Goal: Task Accomplishment & Management: Use online tool/utility

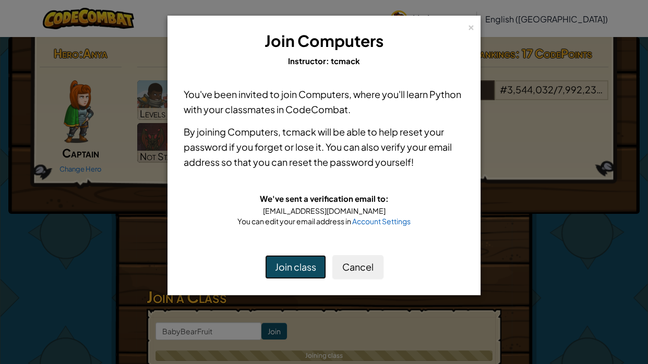
click at [310, 270] on button "Join class" at bounding box center [295, 267] width 61 height 24
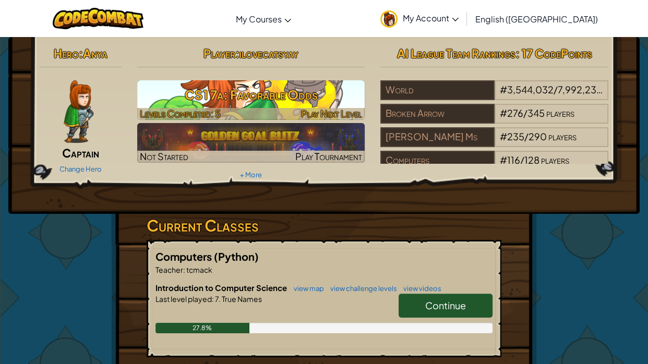
click at [286, 103] on h3 "CS1 7a: Favorable Odds" at bounding box center [251, 94] width 228 height 23
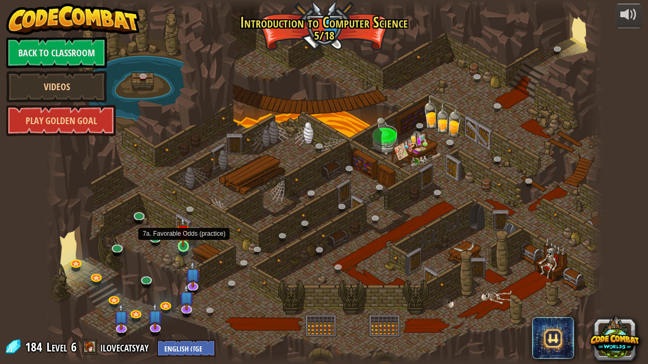
click at [185, 246] on img at bounding box center [183, 231] width 14 height 31
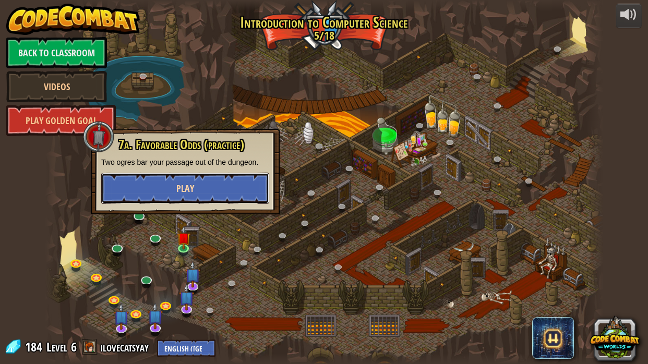
click at [163, 199] on button "Play" at bounding box center [185, 188] width 168 height 31
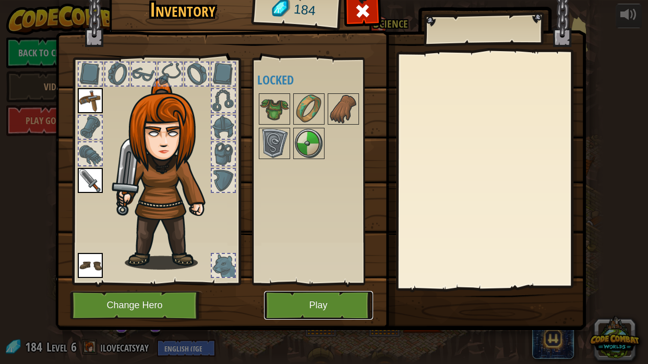
click at [320, 302] on button "Play" at bounding box center [318, 305] width 109 height 29
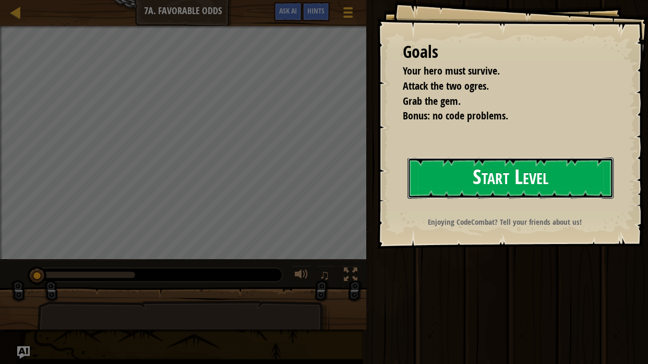
click at [521, 183] on button "Start Level" at bounding box center [511, 178] width 206 height 41
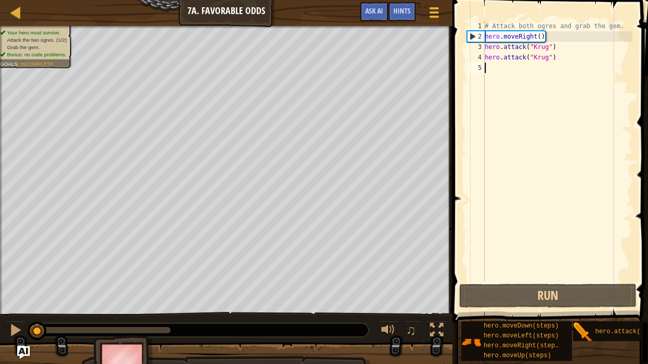
type textarea "h"
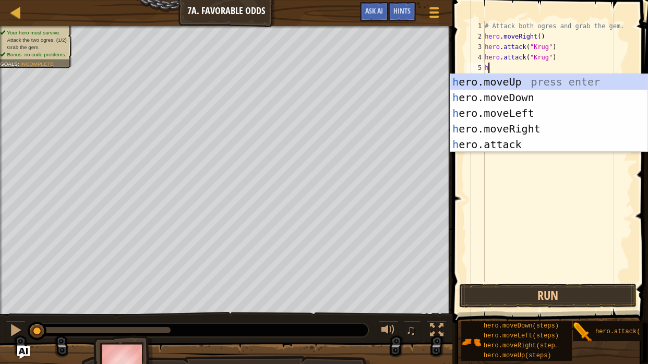
click at [514, 165] on div "# Attack both ogres and grab the gem. hero . moveRight ( ) hero . attack ( "[PE…" at bounding box center [558, 162] width 150 height 282
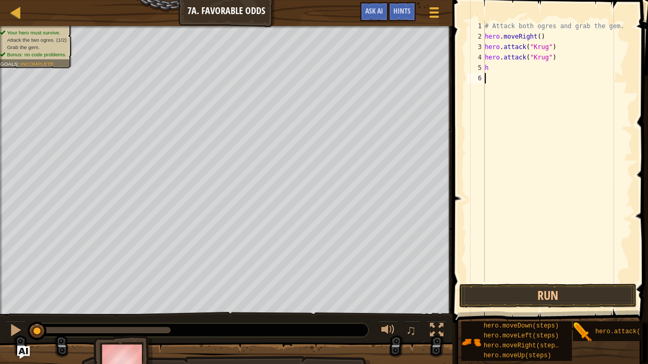
click at [514, 165] on div "# Attack both ogres and grab the gem. hero . moveRight ( ) hero . attack ( "[PE…" at bounding box center [558, 162] width 150 height 282
click at [493, 62] on div "# Attack both ogres and grab the gem. hero . moveRight ( ) hero . attack ( "[PE…" at bounding box center [558, 162] width 150 height 282
click at [495, 66] on div "# Attack both ogres and grab the gem. hero . moveRight ( ) hero . attack ( "[PE…" at bounding box center [558, 162] width 150 height 282
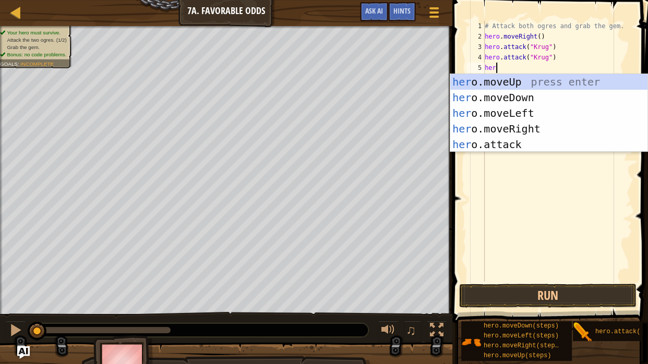
type textarea "hero"
click at [530, 124] on div "hero .moveUp press enter hero .moveDown press enter hero .moveLeft press enter …" at bounding box center [548, 129] width 197 height 110
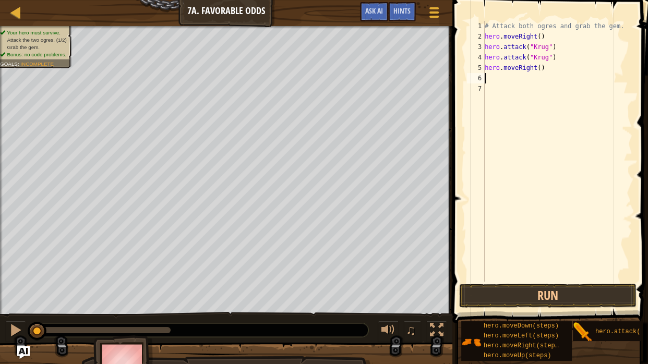
click at [488, 80] on div "# Attack both ogres and grab the gem. hero . moveRight ( ) hero . attack ( "[PE…" at bounding box center [558, 162] width 150 height 282
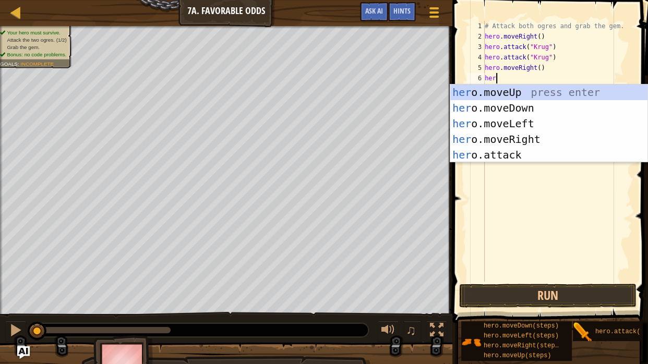
scroll to position [5, 1]
click at [505, 154] on div "her o.moveUp press enter her o.moveDown press enter her o.moveLeft press enter …" at bounding box center [548, 140] width 197 height 110
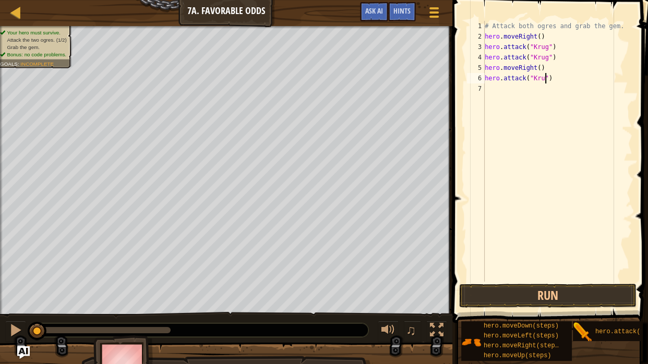
type textarea "hero.attack("Krug")"
click at [515, 87] on div "# Attack both ogres and grab the gem. hero . moveRight ( ) hero . attack ( "[PE…" at bounding box center [558, 162] width 150 height 282
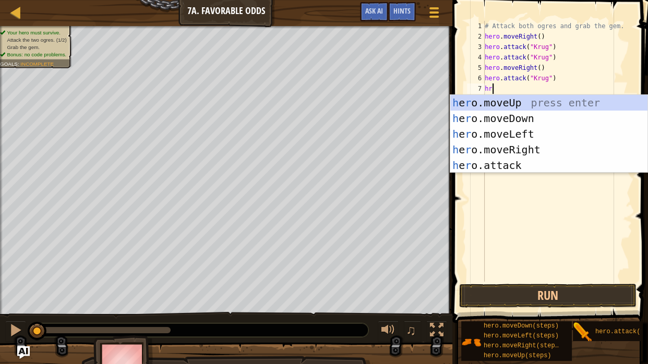
scroll to position [5, 0]
click at [506, 166] on div "h e r o.moveUp press enter h e r o.moveDown press enter h e r o.moveLeft press …" at bounding box center [548, 150] width 197 height 110
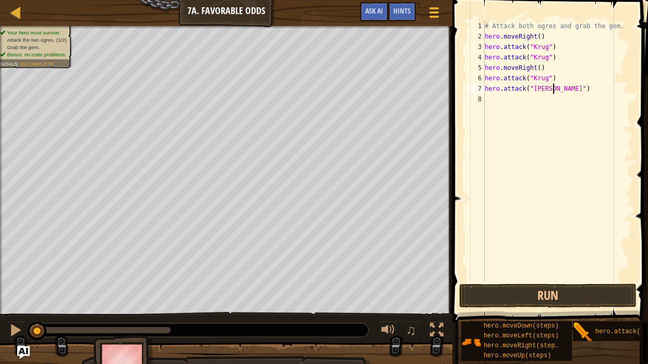
scroll to position [5, 8]
type textarea "hero.attack("Krug")"
click at [492, 101] on div "# Attack both ogres and grab the gem. hero . moveRight ( ) hero . attack ( "[PE…" at bounding box center [558, 162] width 150 height 282
type textarea "j"
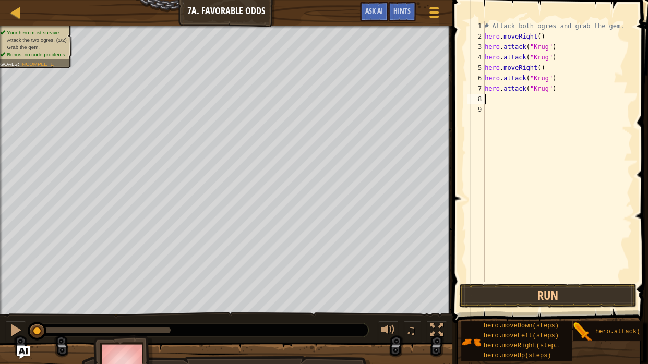
type textarea "k"
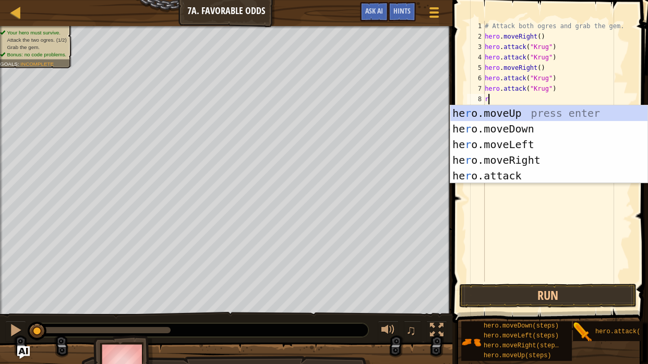
type textarea "rr"
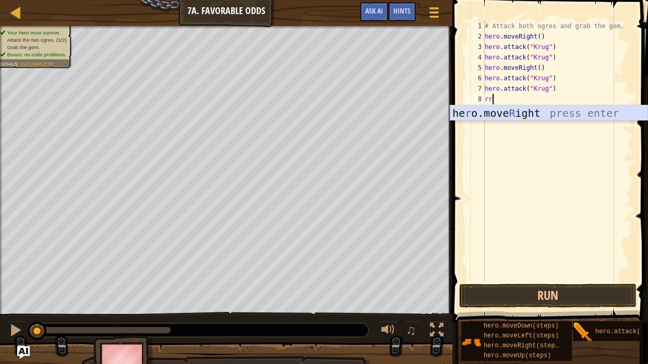
click at [496, 114] on div "he r o.move R ight press enter" at bounding box center [548, 128] width 197 height 47
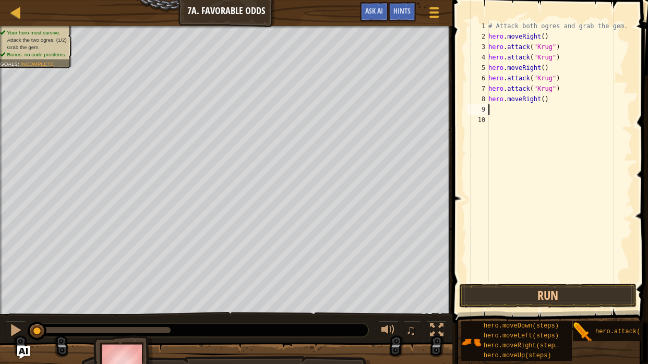
type textarea "h"
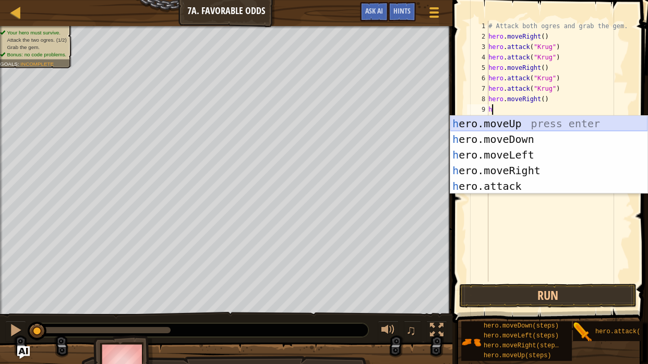
click at [529, 119] on div "h ero.moveUp press enter h ero.moveDown press enter h ero.moveLeft press enter …" at bounding box center [548, 171] width 197 height 110
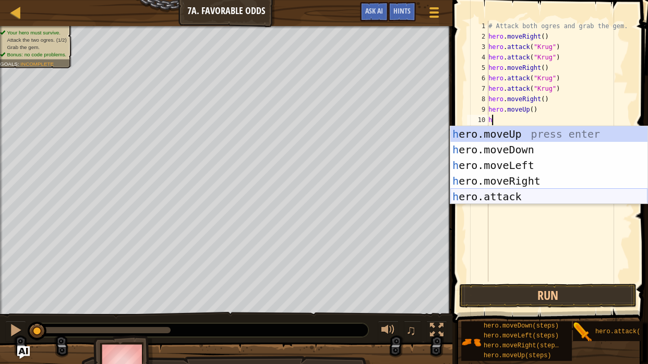
click at [519, 192] on div "h ero.moveUp press enter h ero.moveDown press enter h ero.moveLeft press enter …" at bounding box center [548, 181] width 197 height 110
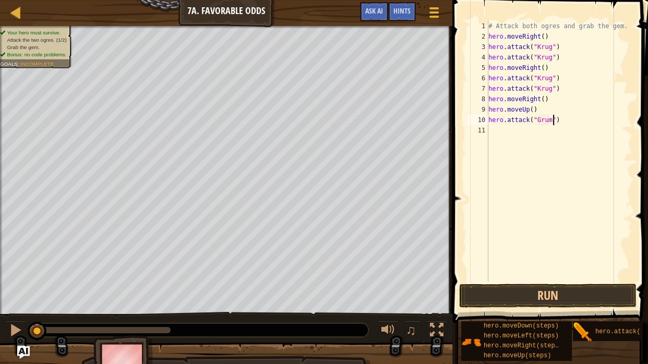
scroll to position [5, 9]
drag, startPoint x: 488, startPoint y: 121, endPoint x: 552, endPoint y: 122, distance: 64.2
click at [552, 122] on div "hero.attack("Grump") 1 2 3 4 5 6 7 8 9 10 11 # Attack both [PERSON_NAME] and gr…" at bounding box center [549, 151] width 168 height 261
click at [554, 124] on div "# Attack both ogres and grab the gem. hero . moveRight ( ) hero . attack ( "[PE…" at bounding box center [560, 151] width 146 height 261
type textarea "hero.attack("Grump")"
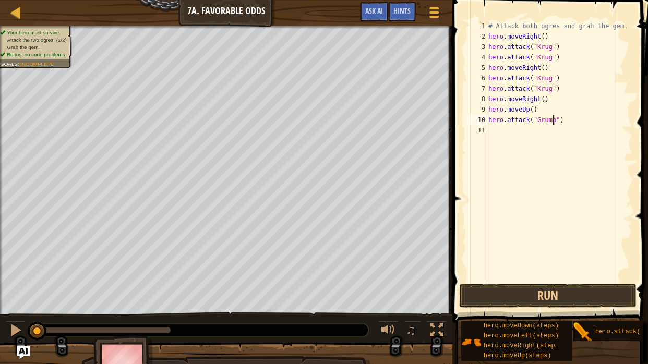
click at [506, 131] on div "# Attack both ogres and grab the gem. hero . moveRight ( ) hero . attack ( "[PE…" at bounding box center [560, 162] width 146 height 282
click at [490, 121] on div "# Attack both ogres and grab the gem. hero . moveRight ( ) hero . attack ( "[PE…" at bounding box center [560, 162] width 146 height 282
drag, startPoint x: 489, startPoint y: 121, endPoint x: 563, endPoint y: 130, distance: 74.2
click at [563, 130] on div "# Attack both ogres and grab the gem. hero . moveRight ( ) hero . attack ( "[PE…" at bounding box center [560, 162] width 146 height 282
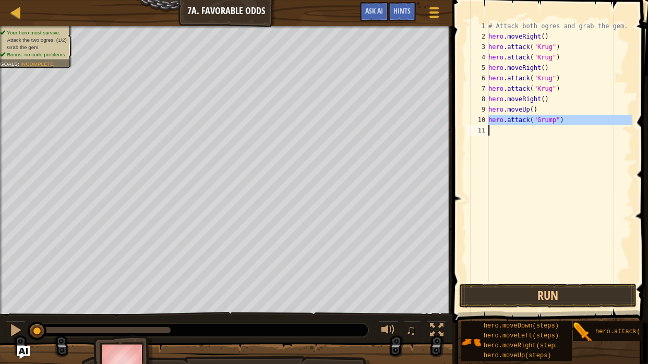
type textarea "hero.attack("Grump")"
paste textarea
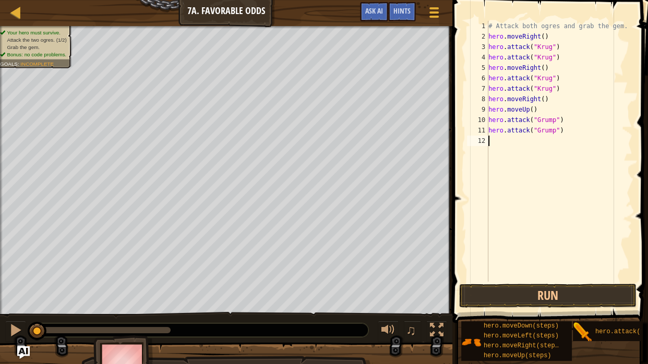
type textarea "h"
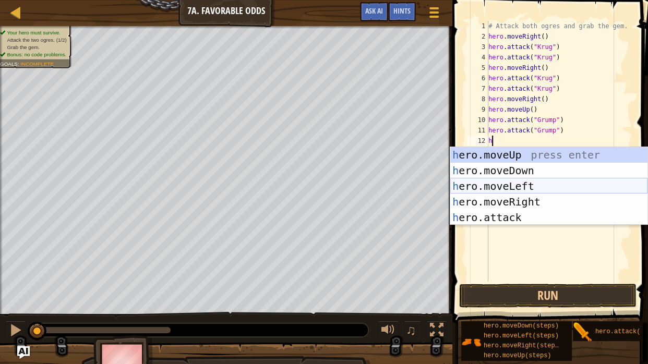
click at [488, 183] on div "h ero.moveUp press enter h ero.moveDown press enter h ero.moveLeft press enter …" at bounding box center [548, 202] width 197 height 110
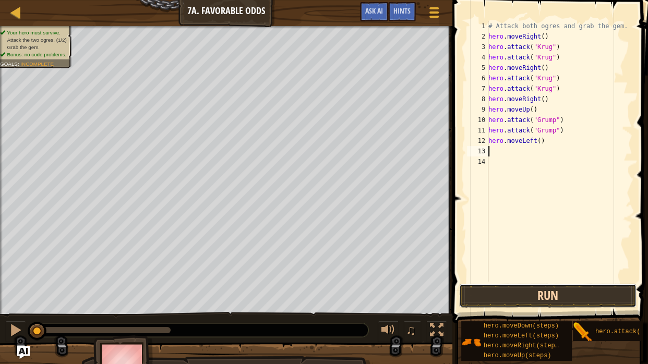
click at [566, 294] on button "Run" at bounding box center [547, 296] width 177 height 24
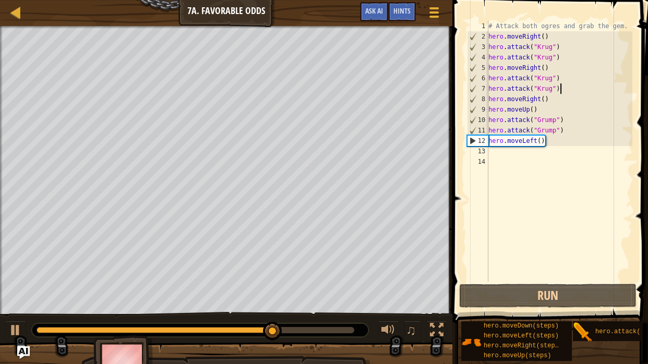
click at [567, 90] on div "# Attack both ogres and grab the gem. hero . moveRight ( ) hero . attack ( "[PE…" at bounding box center [560, 162] width 146 height 282
type textarea "hero.attack("Krug")"
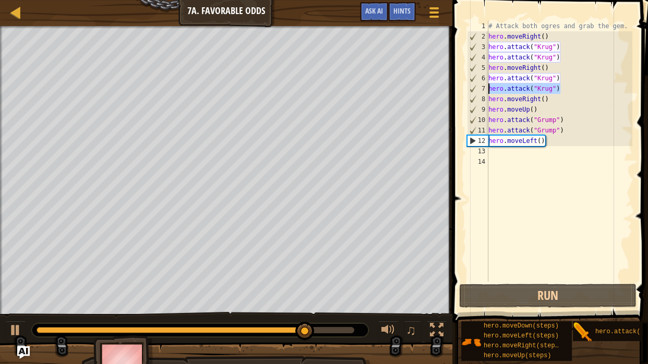
drag, startPoint x: 567, startPoint y: 90, endPoint x: 486, endPoint y: 88, distance: 81.5
click at [486, 88] on div "hero.attack("[PERSON_NAME]") 1 2 3 4 5 6 7 8 9 10 11 12 13 14 # Attack both ogr…" at bounding box center [549, 151] width 168 height 261
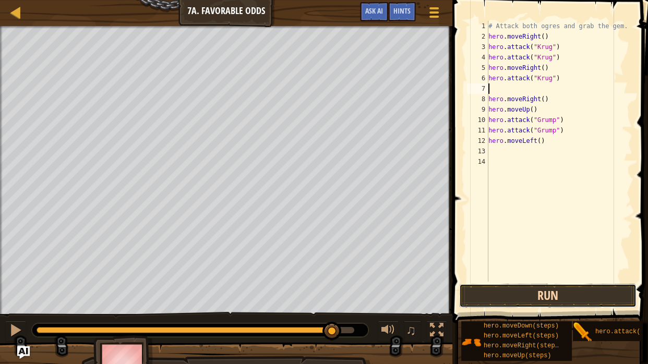
click at [600, 292] on button "Run" at bounding box center [547, 296] width 177 height 24
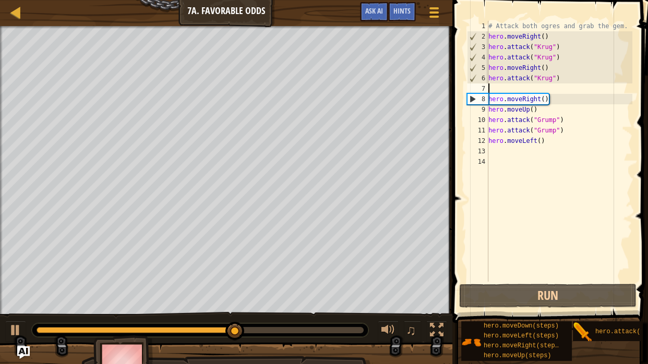
click at [565, 79] on div "# Attack both ogres and grab the gem. hero . moveRight ( ) hero . attack ( "[PE…" at bounding box center [560, 162] width 146 height 282
type textarea "hero.attack("Krug")"
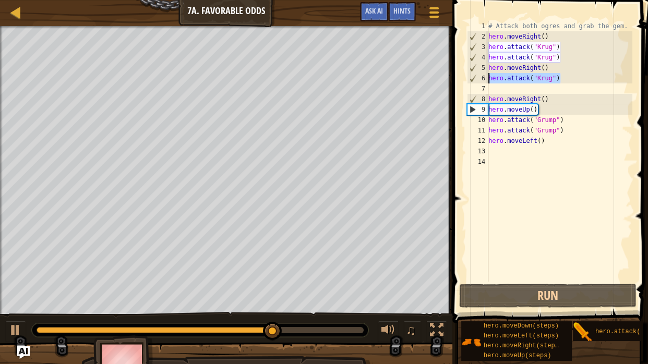
drag, startPoint x: 565, startPoint y: 79, endPoint x: 481, endPoint y: 77, distance: 84.1
click at [481, 77] on div "hero.attack("[PERSON_NAME]") 1 2 3 4 5 6 7 8 9 10 11 12 13 14 # Attack both ogr…" at bounding box center [549, 151] width 168 height 261
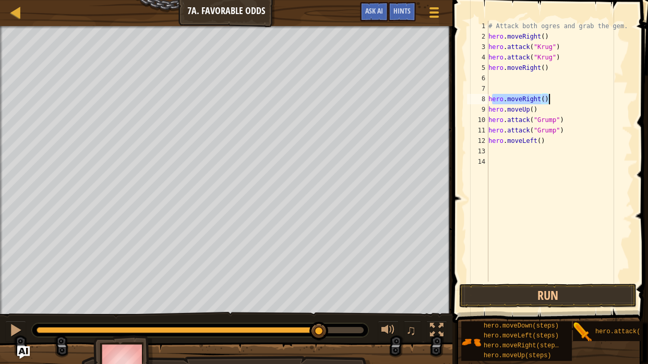
drag, startPoint x: 492, startPoint y: 95, endPoint x: 559, endPoint y: 101, distance: 66.5
click at [559, 101] on div "# Attack both ogres and grab the gem. hero . moveRight ( ) hero . attack ( "[PE…" at bounding box center [560, 162] width 146 height 282
type textarea "h"
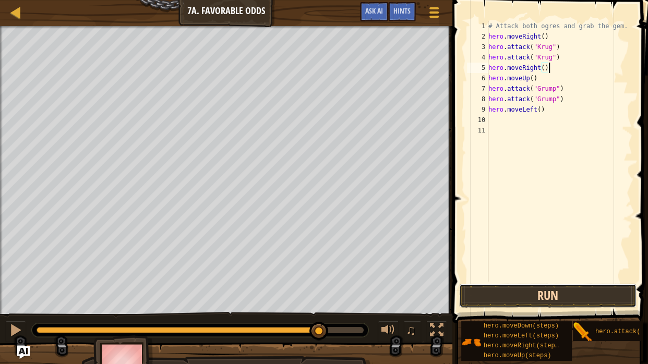
click at [586, 294] on button "Run" at bounding box center [547, 296] width 177 height 24
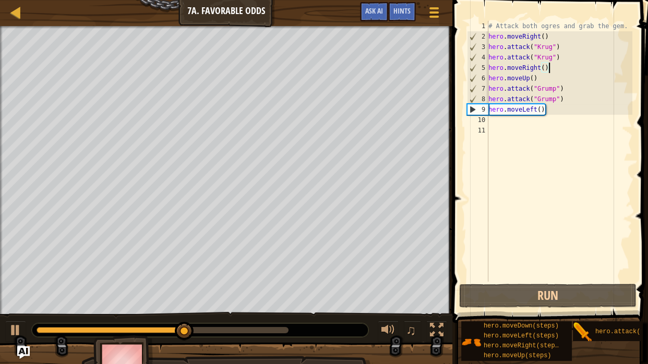
click at [541, 112] on div "# Attack both ogres and grab the gem. hero . moveRight ( ) hero . attack ( "[PE…" at bounding box center [560, 162] width 146 height 282
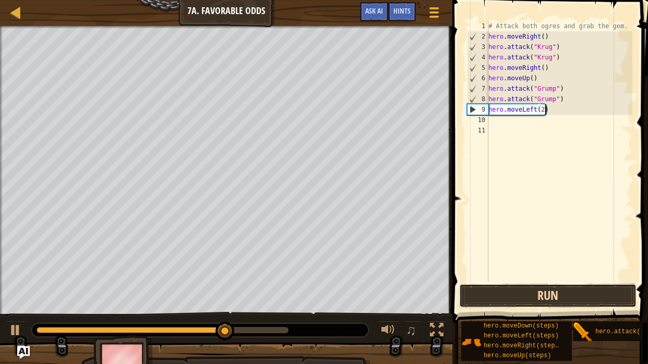
click at [612, 291] on button "Run" at bounding box center [547, 296] width 177 height 24
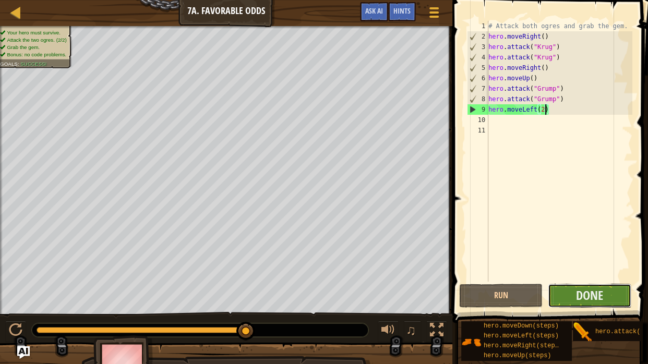
click at [614, 295] on button "Done" at bounding box center [590, 296] width 84 height 24
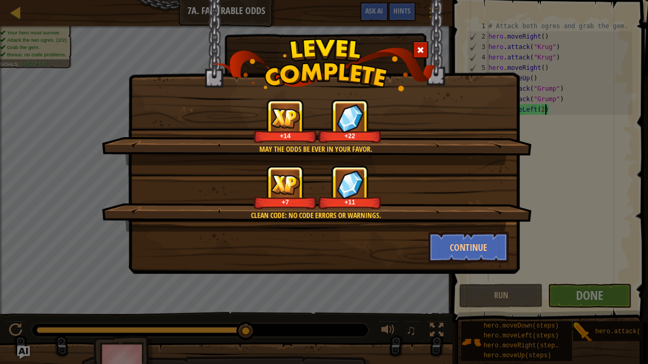
scroll to position [5, 7]
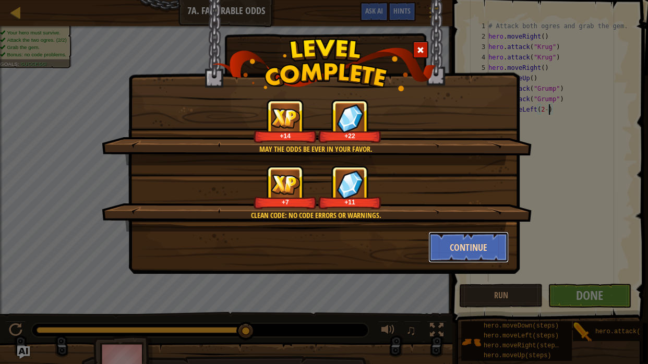
click at [502, 247] on button "Continue" at bounding box center [469, 247] width 81 height 31
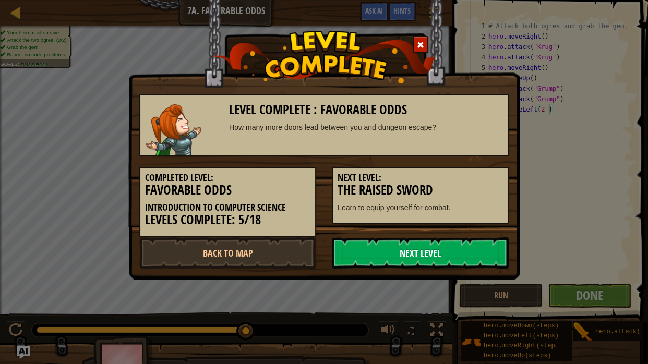
click at [476, 245] on link "Next Level" at bounding box center [420, 253] width 177 height 31
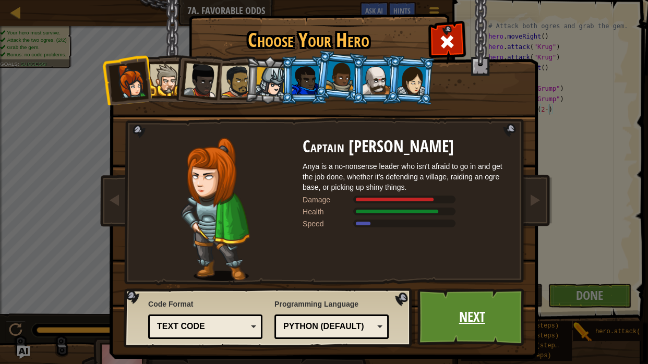
click at [465, 317] on link "Next" at bounding box center [472, 317] width 109 height 57
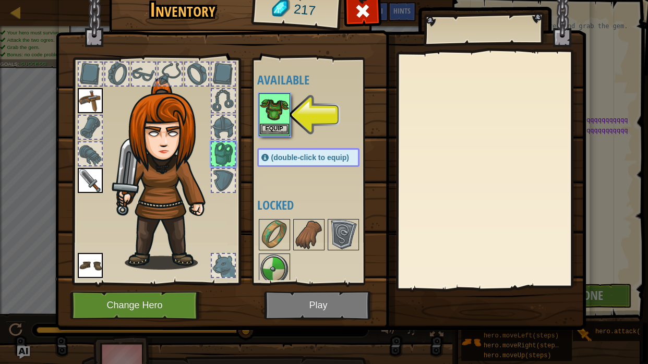
type textarea "hero.moveLeft(2-qqqqqqqqqqqqqqqqqqqqqqqqqqqqqqqqqqqqqqqqqqqqqqqqqqqqqqqqqqqqqqq…"
click at [274, 126] on button "Equip" at bounding box center [274, 129] width 29 height 11
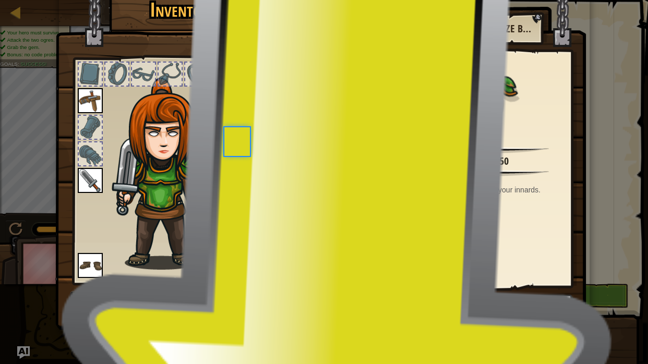
scroll to position [5, 42]
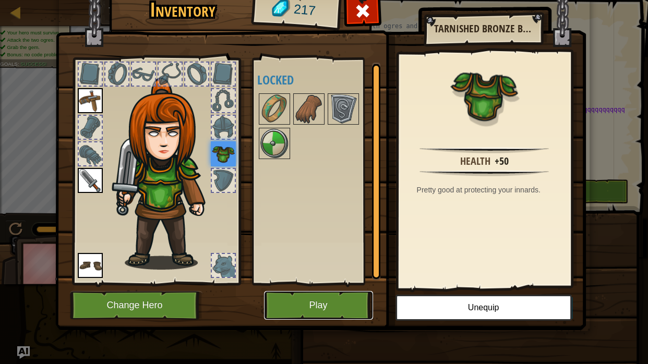
click at [331, 301] on button "Play" at bounding box center [318, 305] width 109 height 29
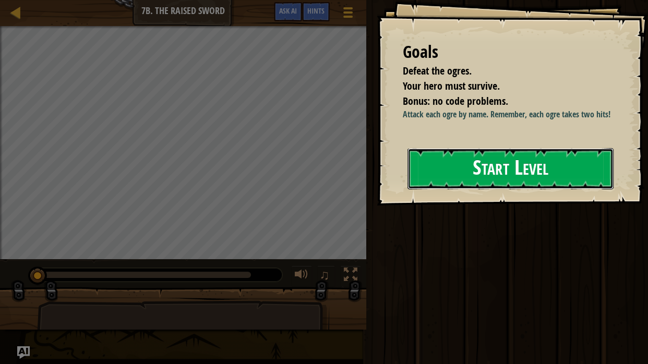
click at [472, 162] on button "Start Level" at bounding box center [511, 168] width 206 height 41
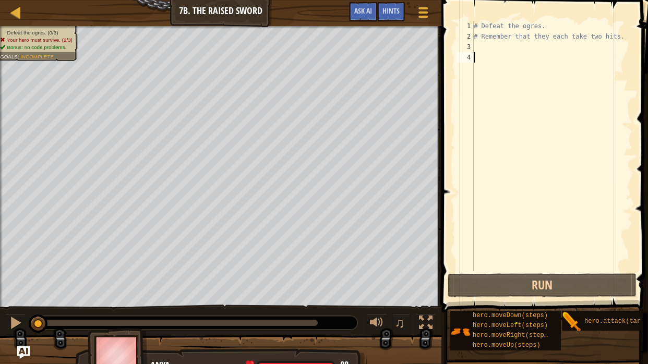
type textarea "h"
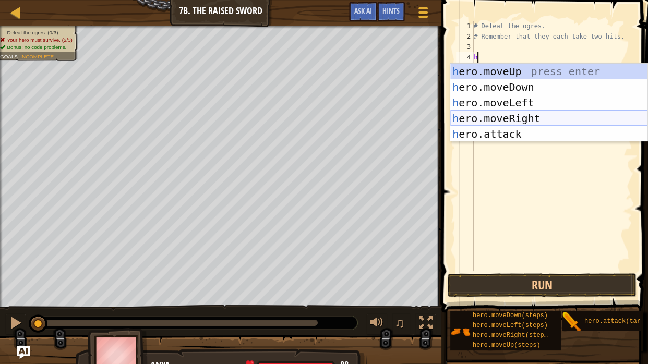
click at [487, 117] on div "h ero.moveUp press enter h ero.moveDown press enter h ero.moveLeft press enter …" at bounding box center [548, 119] width 197 height 110
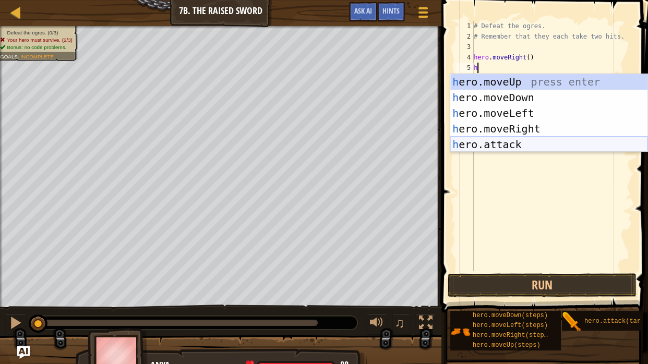
click at [497, 146] on div "h ero.moveUp press enter h ero.moveDown press enter h ero.moveLeft press enter …" at bounding box center [548, 129] width 197 height 110
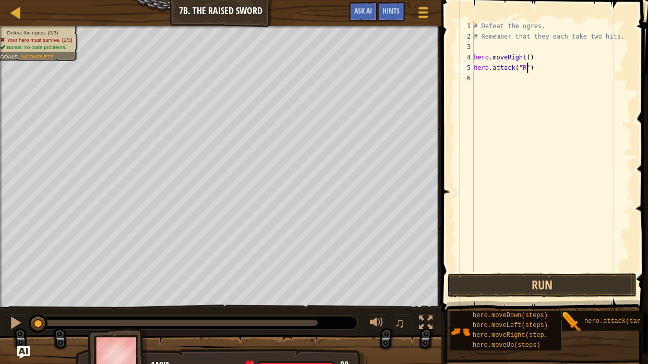
scroll to position [5, 6]
type textarea "hero.attack("Rig")"
click at [484, 81] on div "# Defeat the ogres. # Remember that they each take two hits. hero . moveRight (…" at bounding box center [552, 156] width 161 height 271
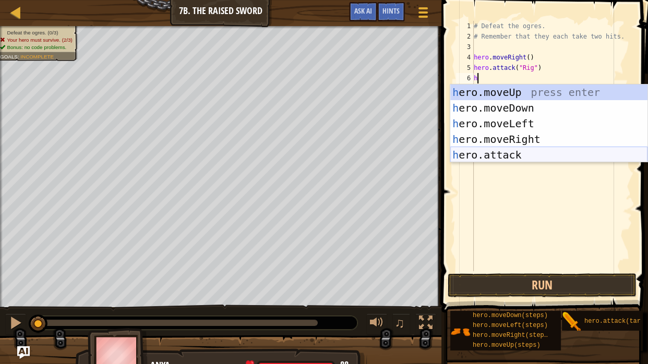
click at [493, 156] on div "h ero.moveUp press enter h ero.moveDown press enter h ero.moveLeft press enter …" at bounding box center [548, 140] width 197 height 110
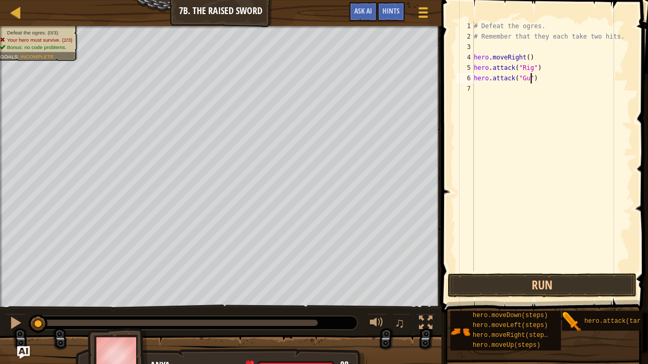
scroll to position [5, 8]
type textarea "hero.attack("Gurt")"
click at [500, 279] on button "Run" at bounding box center [542, 286] width 188 height 24
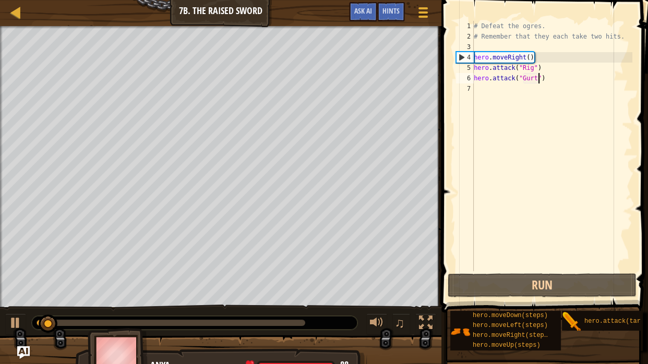
click at [476, 144] on div "# Defeat the ogres. # Remember that they each take two hits. hero . moveRight (…" at bounding box center [552, 156] width 161 height 271
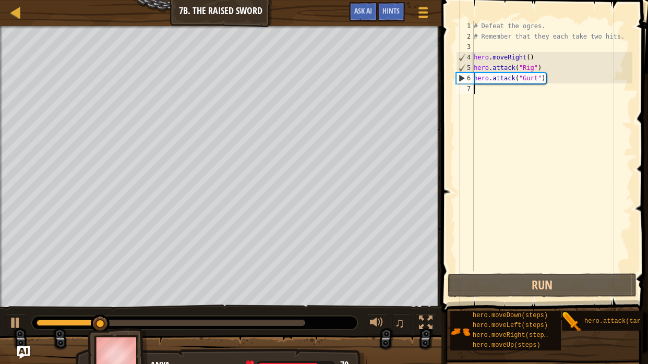
click at [501, 83] on div "# Defeat the ogres. # Remember that they each take two hits. hero . moveRight (…" at bounding box center [552, 156] width 161 height 271
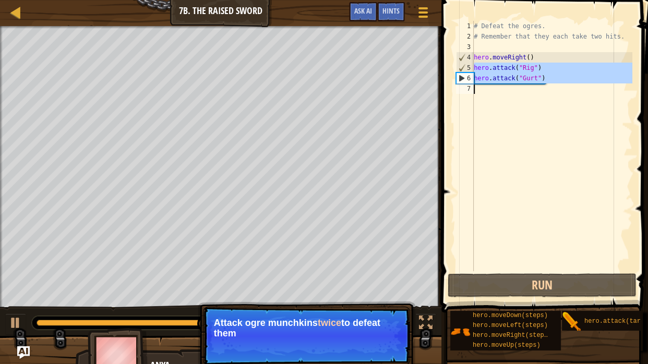
drag, startPoint x: 474, startPoint y: 67, endPoint x: 622, endPoint y: 109, distance: 152.9
click at [622, 109] on div "# Defeat the ogres. # Remember that they each take two hits. hero . moveRight (…" at bounding box center [552, 156] width 161 height 271
type textarea "hero.attack("Gurt")"
paste textarea
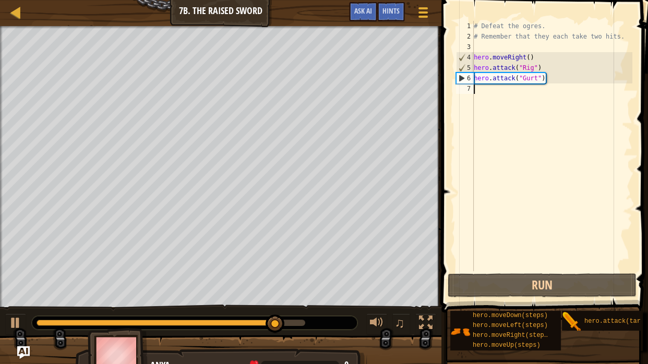
paste textarea "h"
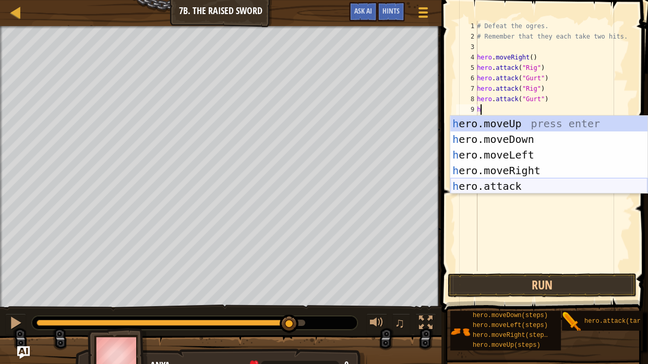
click at [518, 184] on div "h ero.moveUp press enter h ero.moveDown press enter h ero.moveLeft press enter …" at bounding box center [548, 171] width 197 height 110
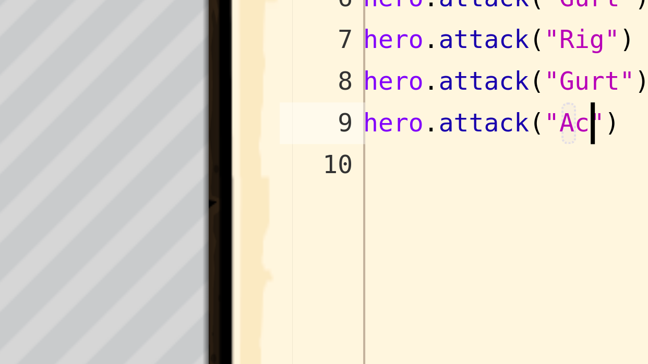
scroll to position [5, 7]
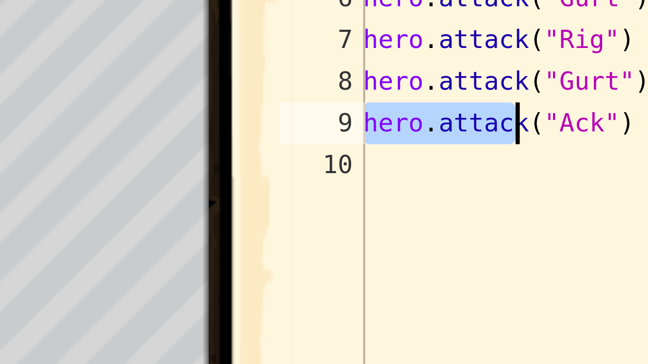
drag, startPoint x: 477, startPoint y: 106, endPoint x: 525, endPoint y: 110, distance: 48.2
click at [525, 110] on div "# Defeat the ogres. # Remember that they each take two hits. hero . moveRight (…" at bounding box center [554, 156] width 158 height 271
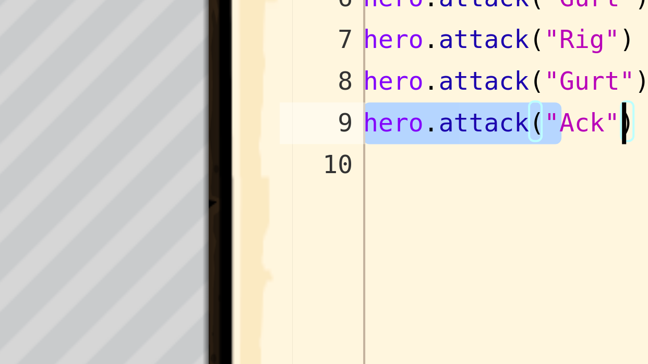
type textarea "Ack")hero.attack(""
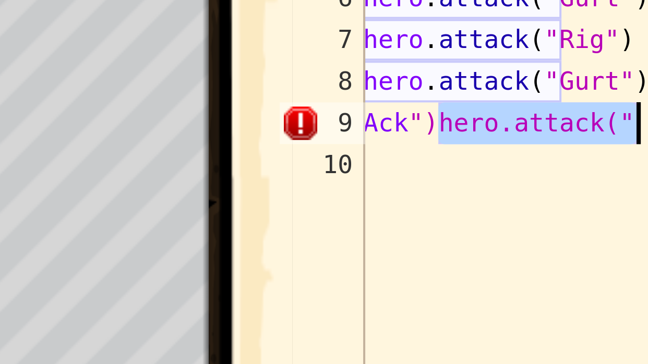
click at [520, 125] on div "# Defeat the ogres. # Remember that they each take two hits. hero . moveRight (…" at bounding box center [554, 156] width 158 height 271
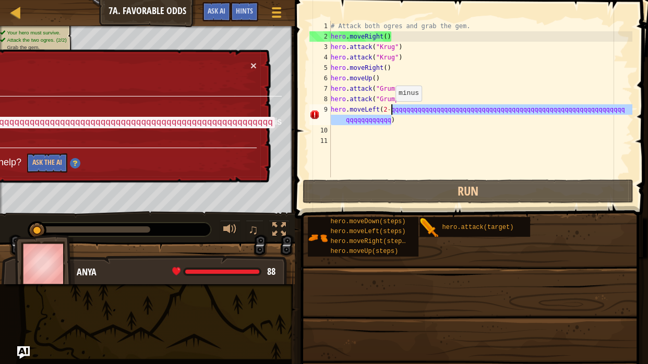
drag, startPoint x: 391, startPoint y: 120, endPoint x: 390, endPoint y: 112, distance: 8.4
click at [390, 112] on div "# Attack both ogres and grab the gem. hero . moveRight ( ) hero . attack ( "[PE…" at bounding box center [481, 109] width 304 height 177
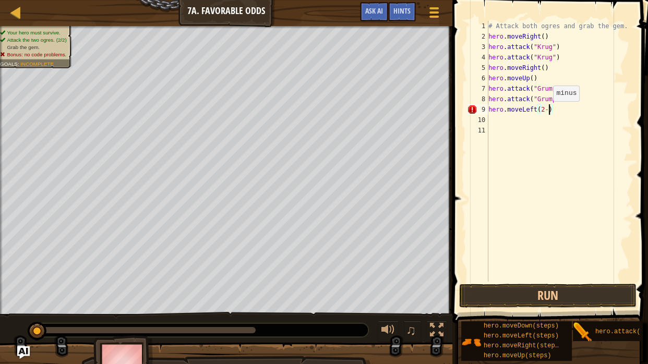
type textarea "hero.moveLeft(2)"
click at [501, 301] on button "Run" at bounding box center [547, 296] width 177 height 24
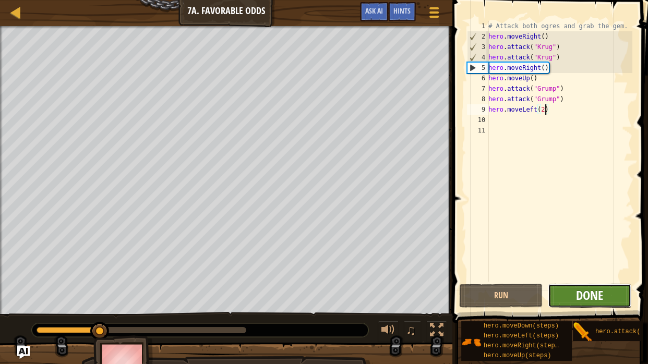
click at [585, 295] on span "Done" at bounding box center [589, 295] width 27 height 17
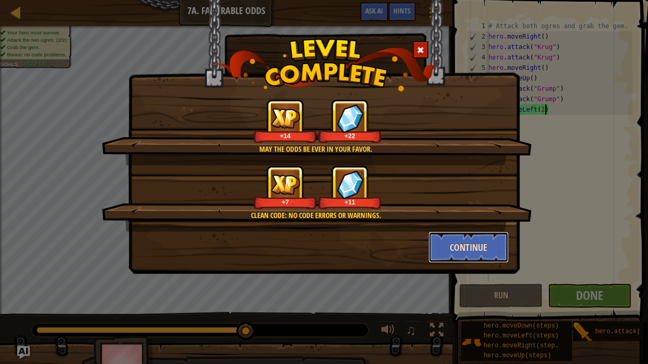
click at [458, 251] on button "Continue" at bounding box center [469, 247] width 81 height 31
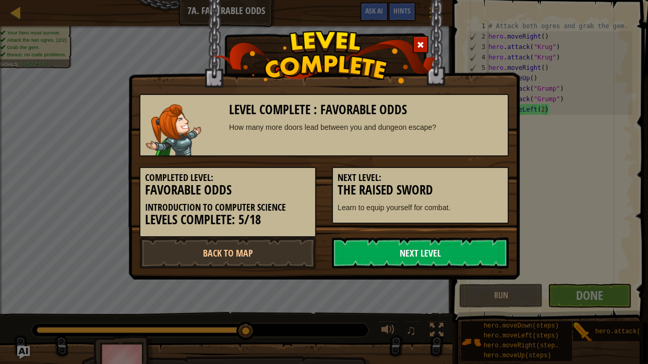
click at [447, 252] on link "Next Level" at bounding box center [420, 253] width 177 height 31
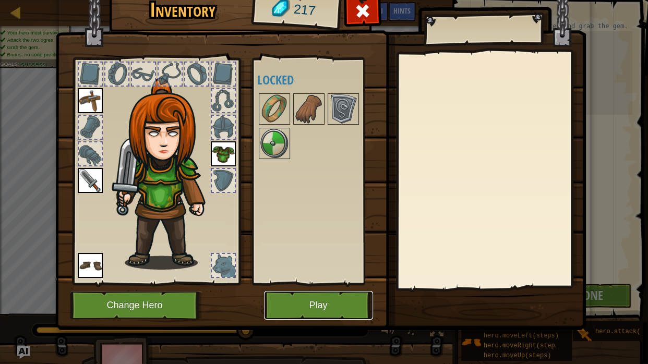
click at [361, 306] on button "Play" at bounding box center [318, 305] width 109 height 29
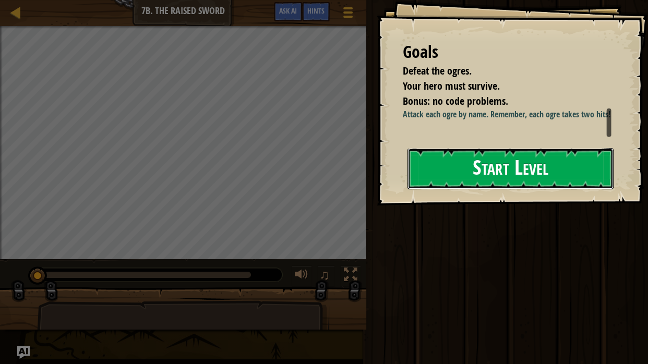
click at [491, 168] on button "Start Level" at bounding box center [511, 168] width 206 height 41
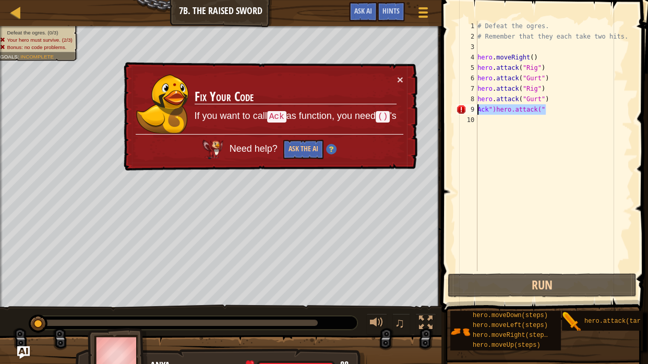
drag, startPoint x: 554, startPoint y: 109, endPoint x: 478, endPoint y: 113, distance: 76.8
click at [478, 113] on div "# Defeat the ogres. # Remember that they each take two hits. hero . moveRight (…" at bounding box center [554, 156] width 157 height 271
type textarea "Ack")hero.attack(""
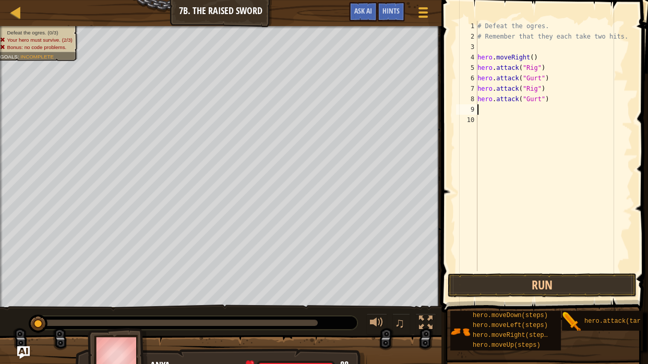
type textarea "H"
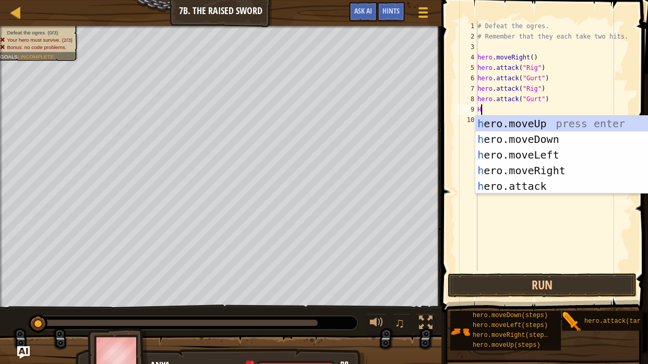
scroll to position [5, 0]
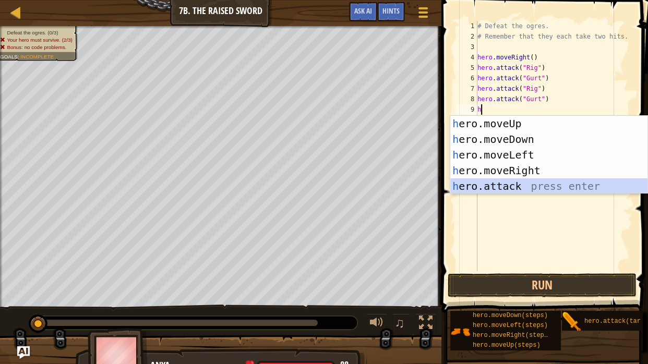
click at [498, 186] on div "h ero.moveUp press enter h ero.moveDown press enter h ero.moveLeft press enter …" at bounding box center [548, 171] width 197 height 110
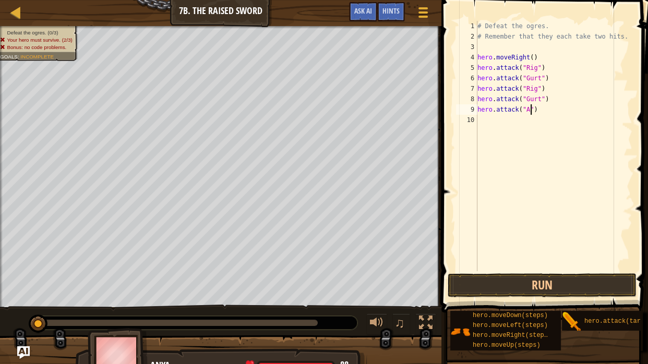
scroll to position [5, 7]
drag, startPoint x: 477, startPoint y: 108, endPoint x: 523, endPoint y: 113, distance: 46.7
click at [523, 113] on div "hero.attack("Ack") 1 2 3 4 5 6 7 8 9 10 # Defeat the ogres. # Remember that the…" at bounding box center [543, 146] width 179 height 251
type textarea "hero.attack("Ack")"
click at [531, 144] on div "# Defeat the ogres. # Remember that they each take two hits. hero . moveRight (…" at bounding box center [554, 146] width 157 height 251
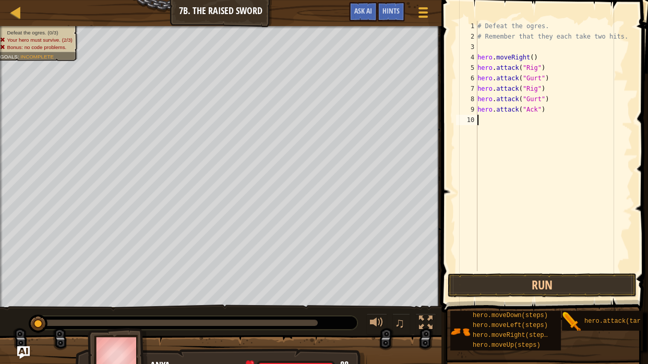
scroll to position [5, 0]
drag, startPoint x: 478, startPoint y: 113, endPoint x: 562, endPoint y: 115, distance: 84.1
click at [562, 115] on div "# Defeat the ogres. # Remember that they each take two hits. hero . moveRight (…" at bounding box center [554, 156] width 157 height 271
type textarea "hero.attack("Ack")"
paste textarea
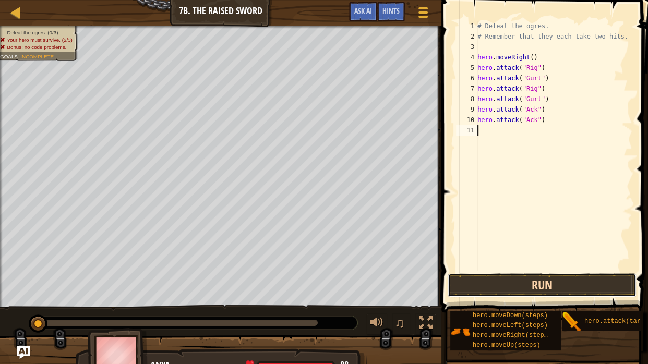
click at [573, 286] on button "Run" at bounding box center [542, 286] width 188 height 24
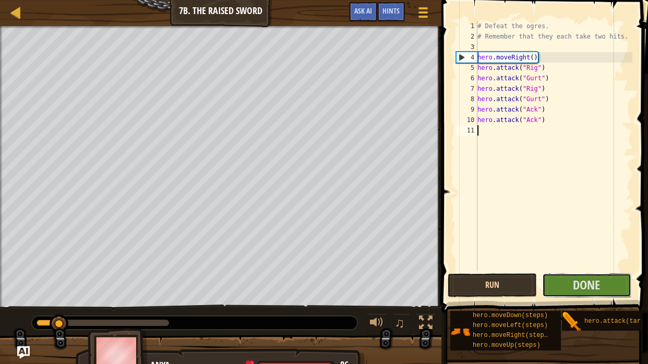
click at [573, 286] on button "Done" at bounding box center [586, 286] width 89 height 24
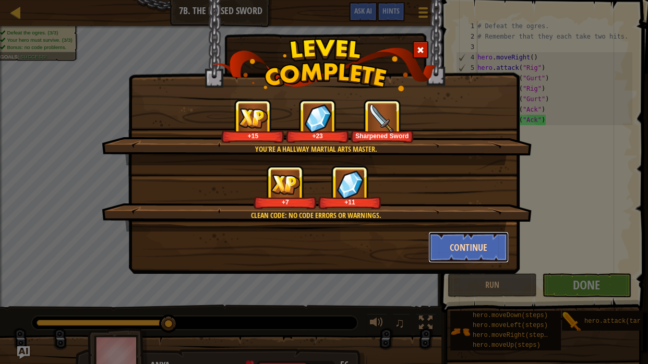
click at [455, 248] on button "Continue" at bounding box center [469, 247] width 81 height 31
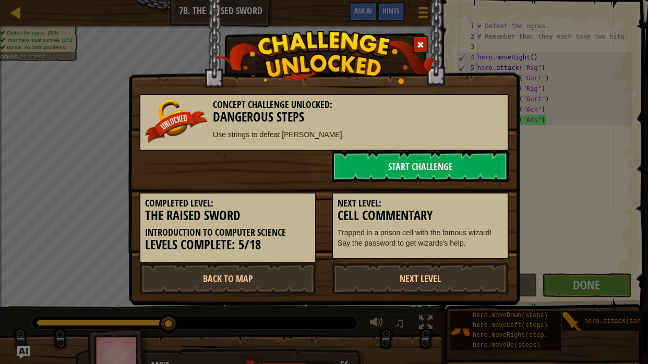
click at [401, 239] on p "Trapped in a prison cell with the famous wizard! Say the password to get wizard…" at bounding box center [420, 238] width 165 height 21
click at [588, 232] on div "Concept Challenge Unlocked: Dangerous Steps Use strings to defeat [PERSON_NAME]…" at bounding box center [324, 182] width 648 height 364
click at [477, 165] on link "Start Challenge" at bounding box center [420, 166] width 177 height 31
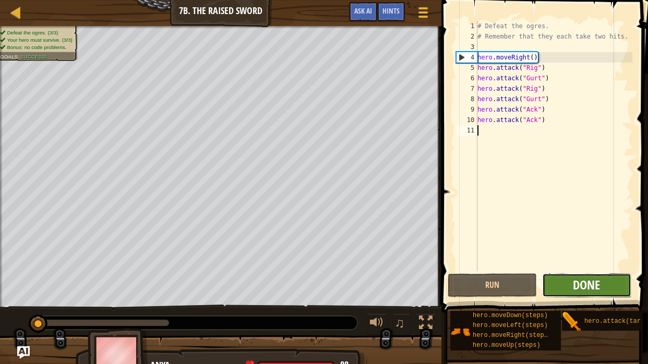
click at [575, 281] on span "Done" at bounding box center [586, 285] width 27 height 17
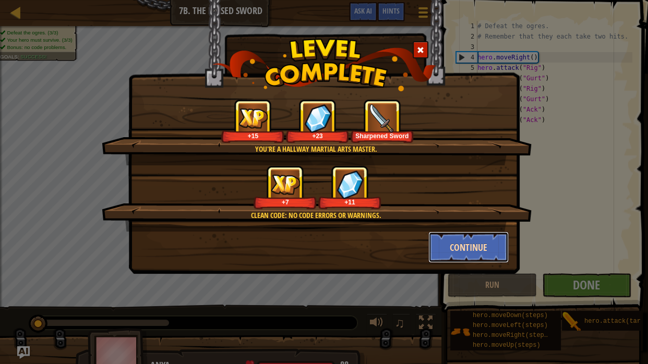
click at [492, 246] on button "Continue" at bounding box center [469, 247] width 81 height 31
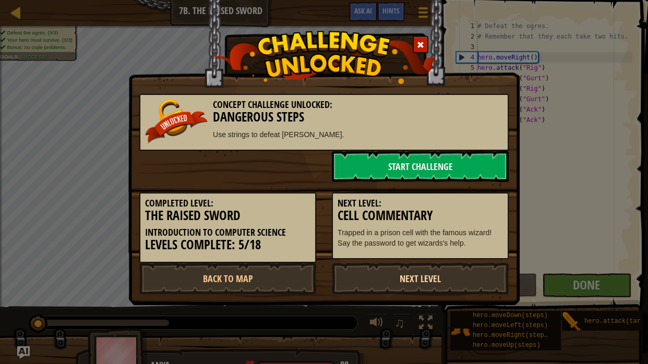
click at [385, 278] on link "Next Level" at bounding box center [420, 278] width 177 height 31
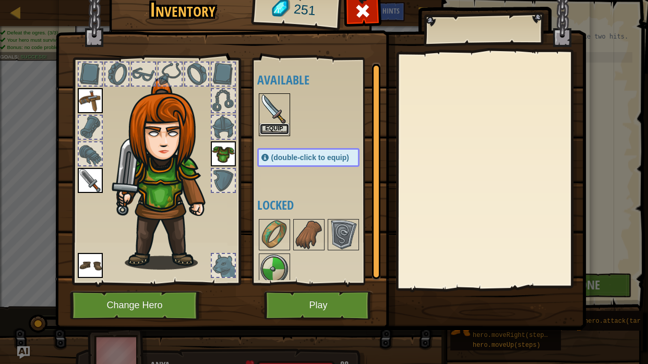
click at [283, 133] on button "Equip" at bounding box center [274, 129] width 29 height 11
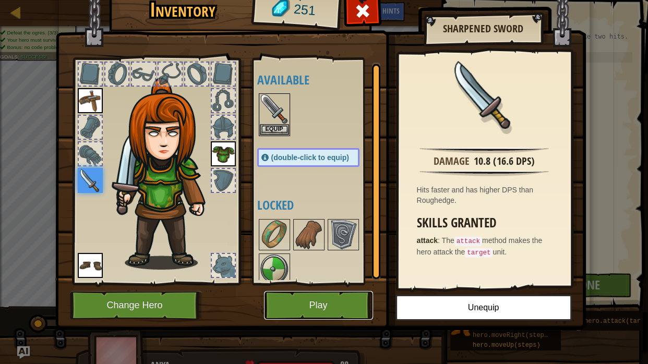
click at [331, 303] on button "Play" at bounding box center [318, 305] width 109 height 29
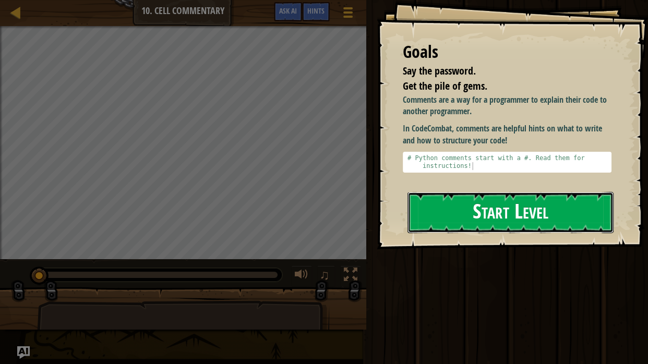
click at [462, 226] on button "Start Level" at bounding box center [511, 212] width 206 height 41
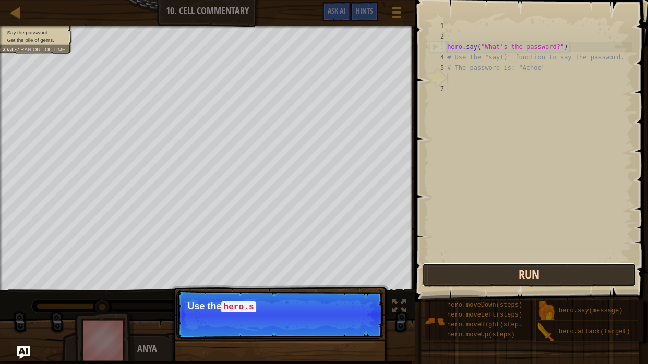
click at [485, 275] on button "Run" at bounding box center [529, 275] width 214 height 24
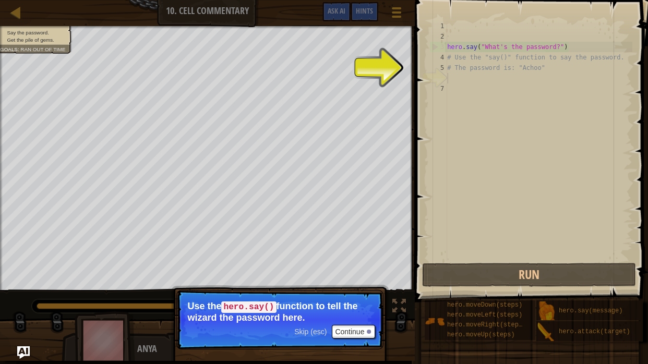
click at [490, 159] on div "hero . say ( "What's the password?" ) # Use the "say()" function to say the pas…" at bounding box center [538, 151] width 187 height 261
click at [348, 329] on button "Continue" at bounding box center [353, 332] width 43 height 14
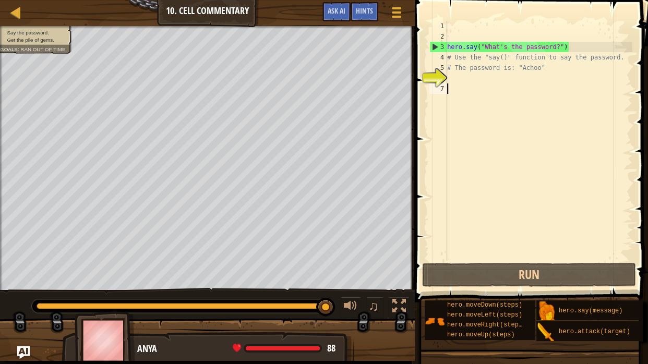
scroll to position [5, 0]
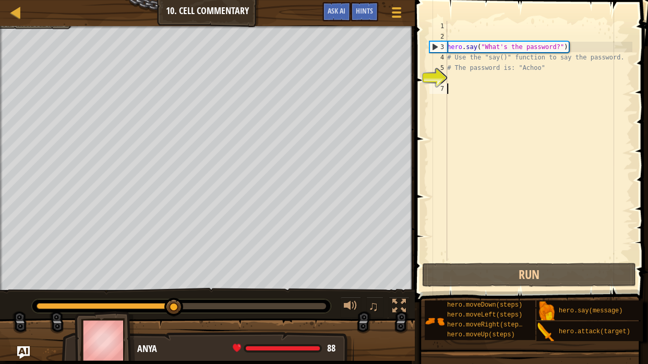
click at [472, 82] on div "hero . say ( "What's the password?" ) # Use the "say()" function to say the pas…" at bounding box center [538, 151] width 187 height 261
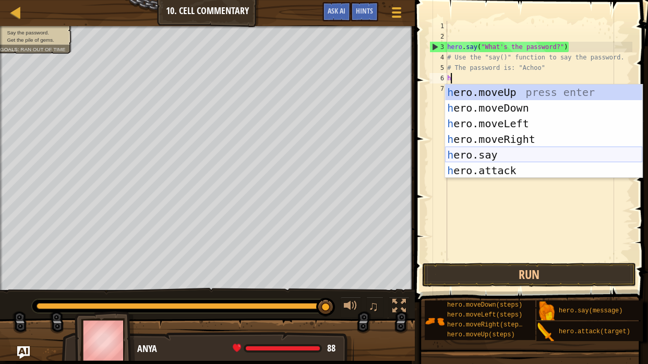
click at [491, 156] on div "h ero.moveUp press enter h ero.moveDown press enter h ero.moveLeft press enter …" at bounding box center [543, 147] width 197 height 125
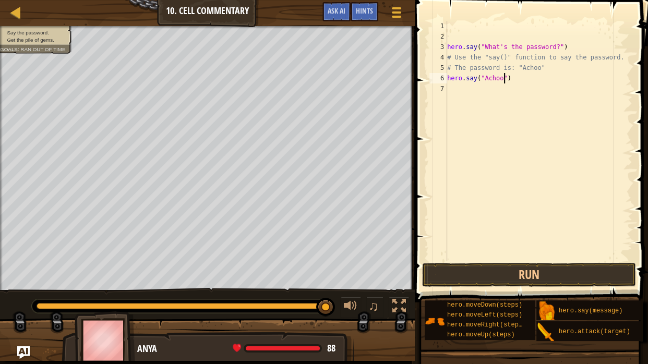
scroll to position [5, 7]
type textarea "hero.say("Achoo")"
click at [459, 268] on button "Run" at bounding box center [529, 275] width 214 height 24
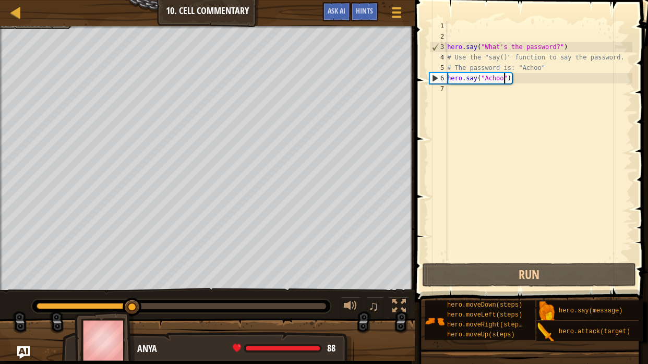
click at [471, 93] on div "hero . say ( "What's the password?" ) # Use the "say()" function to say the pas…" at bounding box center [538, 151] width 187 height 261
type textarea "h"
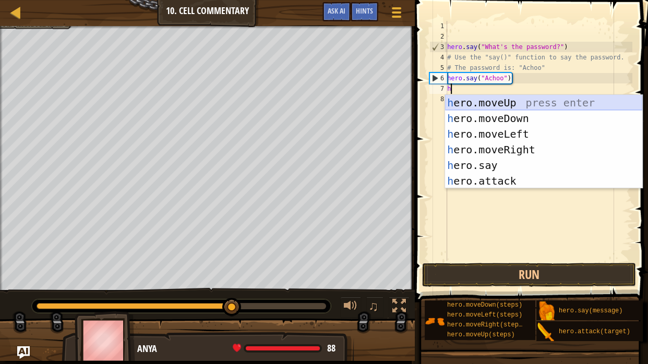
click at [498, 101] on div "h ero.moveUp press enter h ero.moveDown press enter h ero.moveLeft press enter …" at bounding box center [543, 157] width 197 height 125
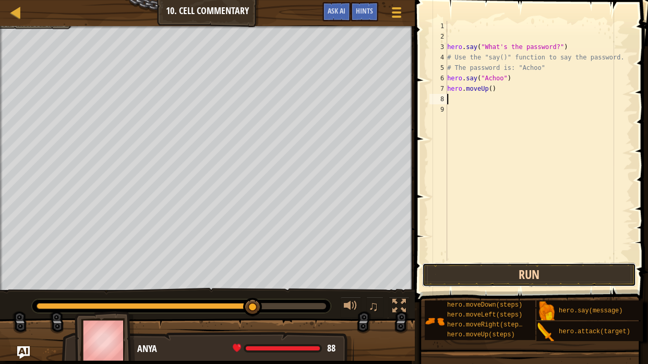
click at [543, 276] on button "Run" at bounding box center [529, 275] width 214 height 24
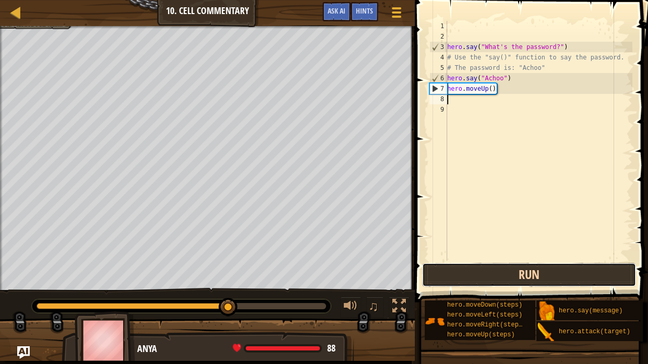
click at [543, 276] on button "Run" at bounding box center [529, 275] width 214 height 24
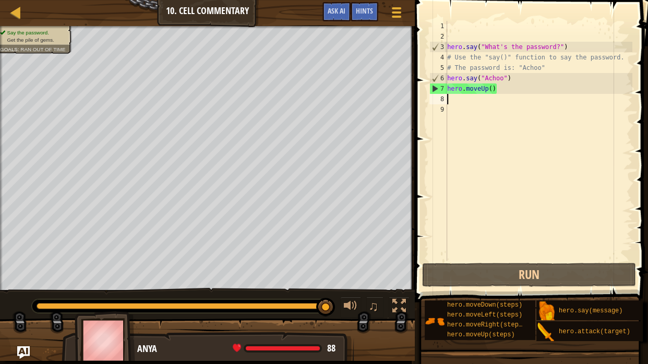
click at [493, 90] on div "hero . say ( "What's the password?" ) # Use the "say()" function to say the pas…" at bounding box center [538, 151] width 187 height 261
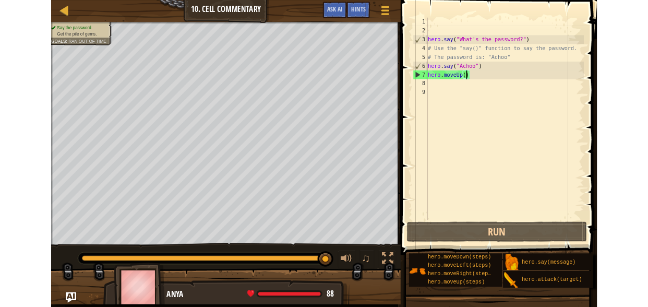
scroll to position [5, 6]
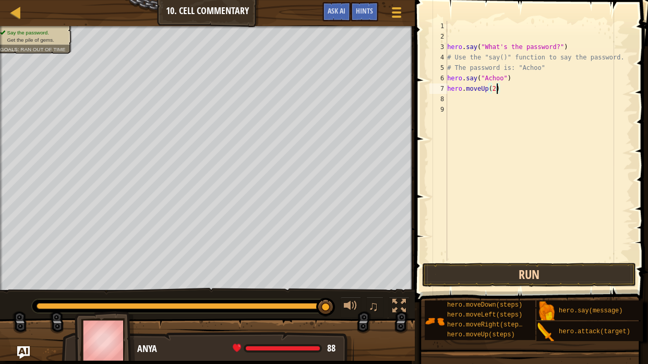
type textarea "hero.moveUp(2)"
click at [542, 267] on button "Run" at bounding box center [529, 275] width 214 height 24
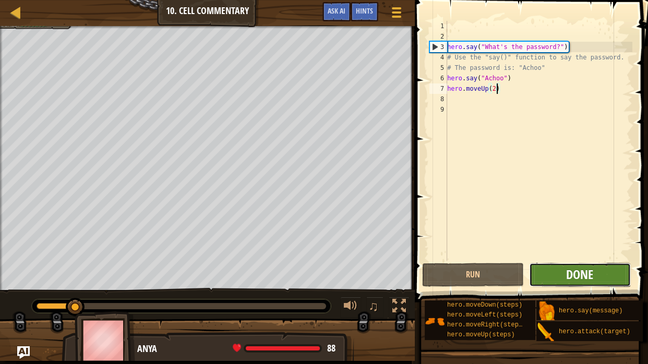
click at [572, 269] on span "Done" at bounding box center [579, 274] width 27 height 17
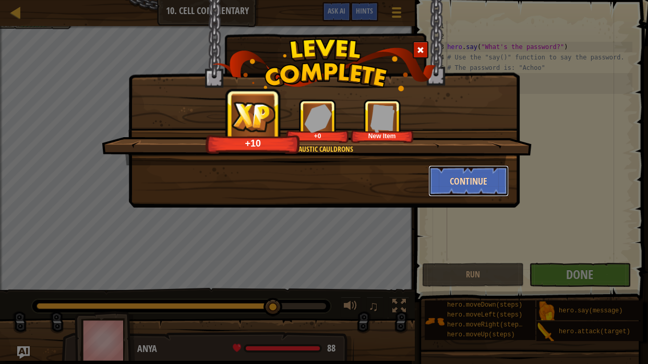
click at [489, 176] on button "Continue" at bounding box center [469, 180] width 81 height 31
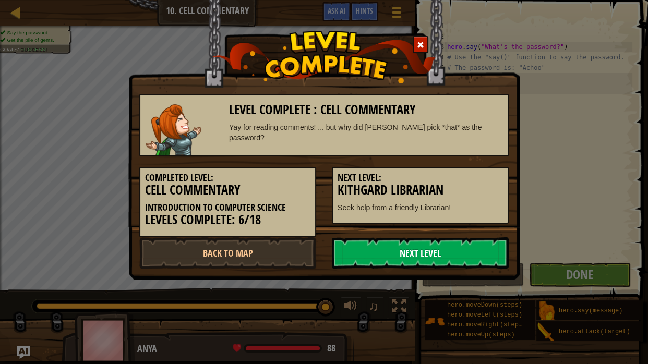
click at [393, 262] on link "Next Level" at bounding box center [420, 253] width 177 height 31
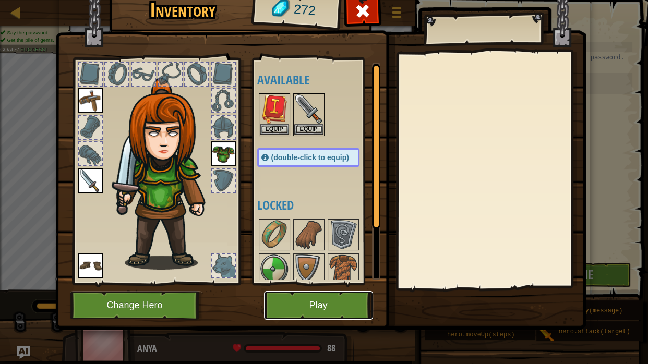
click at [330, 304] on button "Play" at bounding box center [318, 305] width 109 height 29
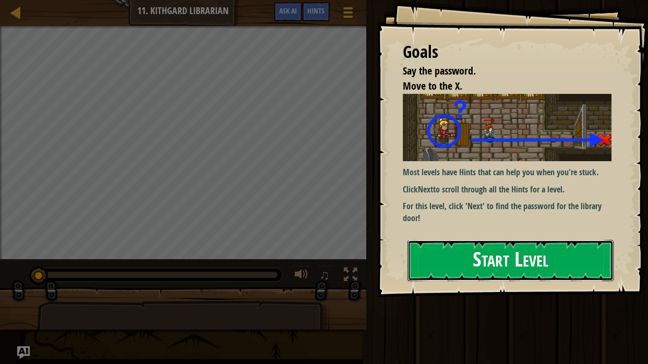
click at [443, 257] on button "Start Level" at bounding box center [511, 260] width 206 height 41
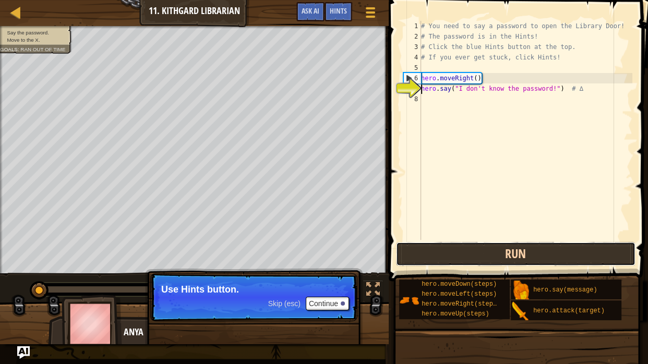
click at [479, 247] on button "Run" at bounding box center [516, 254] width 240 height 24
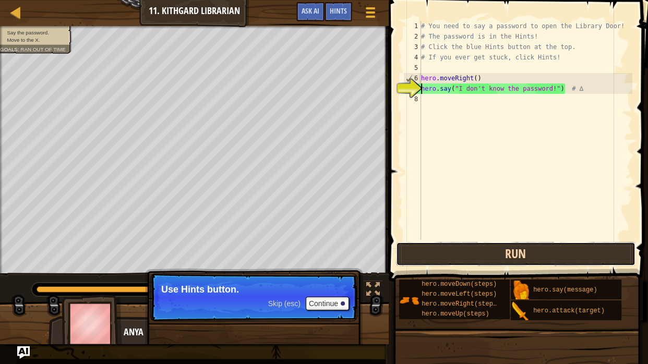
click at [479, 247] on button "Run" at bounding box center [516, 254] width 240 height 24
click at [489, 250] on button "Run" at bounding box center [516, 254] width 240 height 24
